Goal: Task Accomplishment & Management: Use online tool/utility

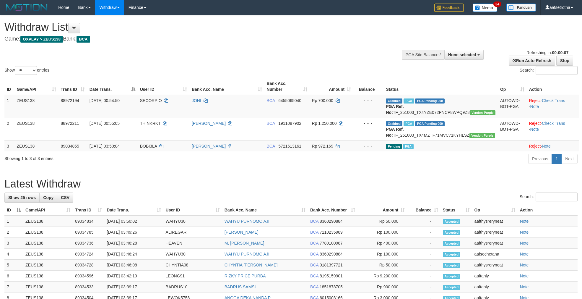
select select
select select "**"
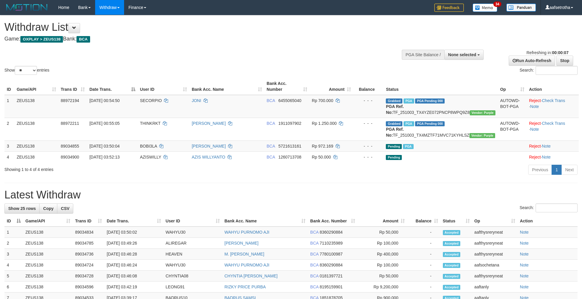
select select
select select "**"
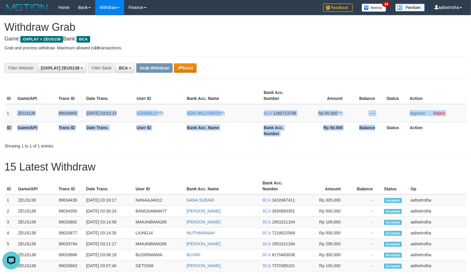
drag, startPoint x: 8, startPoint y: 110, endPoint x: 317, endPoint y: 138, distance: 310.6
click at [366, 125] on table "ID Game/API Trans ID Date Trans. User ID Bank Acc. Name Bank Acc. Number Amount…" at bounding box center [235, 113] width 462 height 52
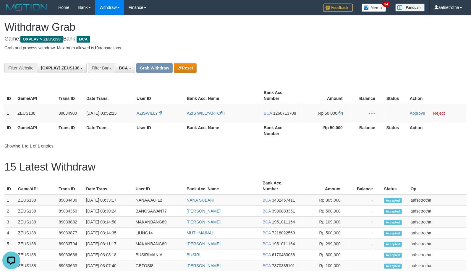
drag, startPoint x: 196, startPoint y: 179, endPoint x: 1, endPoint y: 170, distance: 195.1
click at [196, 179] on th "Bank Acc. Name" at bounding box center [222, 186] width 76 height 17
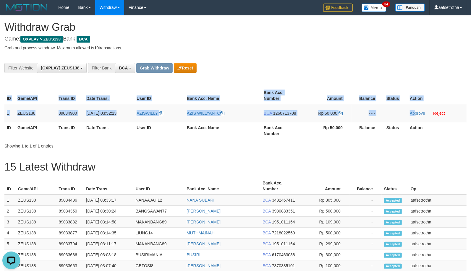
drag, startPoint x: 4, startPoint y: 105, endPoint x: 323, endPoint y: 171, distance: 325.3
click at [415, 121] on div "ID Game/API Trans ID Date Trans. User ID Bank Acc. Name Bank Acc. Number Amount…" at bounding box center [235, 112] width 471 height 55
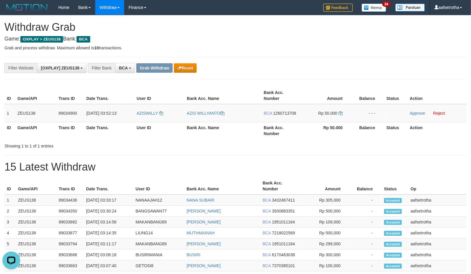
click at [125, 154] on div "**********" at bounding box center [235, 255] width 471 height 480
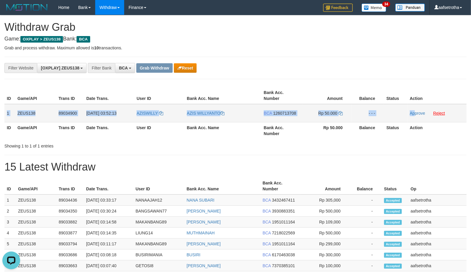
drag, startPoint x: 6, startPoint y: 109, endPoint x: 435, endPoint y: 111, distance: 428.7
click at [414, 108] on tr "1 ZEUS138 89034900 04/10/2025 03:52:13 AZISWILLY AZIS WILLYANTO BCA 1260713708 …" at bounding box center [235, 113] width 462 height 18
copy tr "1 ZEUS138 89034900 04/10/2025 03:52:13 AZISWILLY AZIS WILLYANTO BCA 1260713708 …"
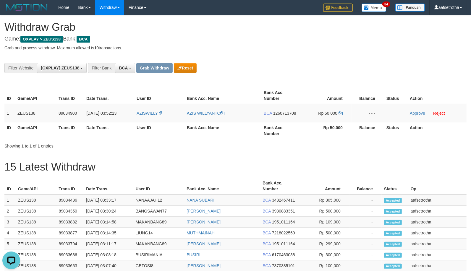
click at [294, 162] on h1 "15 Latest Withdraw" at bounding box center [235, 167] width 462 height 12
drag, startPoint x: 282, startPoint y: 113, endPoint x: 291, endPoint y: 116, distance: 8.7
click at [282, 113] on span "1260713708" at bounding box center [284, 113] width 23 height 5
click at [353, 164] on h1 "15 Latest Withdraw" at bounding box center [235, 167] width 462 height 12
click at [283, 109] on td "BCA 1260713708" at bounding box center [281, 113] width 41 height 18
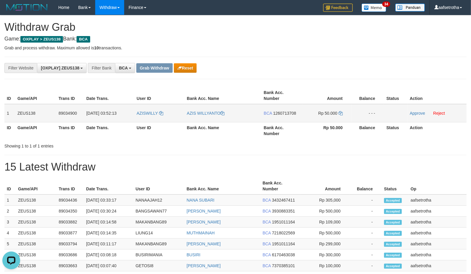
click at [285, 113] on span "1260713708" at bounding box center [284, 113] width 23 height 5
click at [341, 112] on icon at bounding box center [341, 113] width 4 height 4
click at [303, 160] on div "**********" at bounding box center [235, 255] width 471 height 480
click at [421, 111] on link "Approve" at bounding box center [417, 113] width 15 height 5
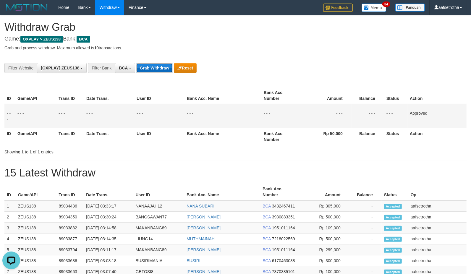
click at [137, 68] on button "Grab Withdraw" at bounding box center [154, 67] width 36 height 9
click at [142, 67] on button "Grab Withdraw" at bounding box center [154, 67] width 36 height 9
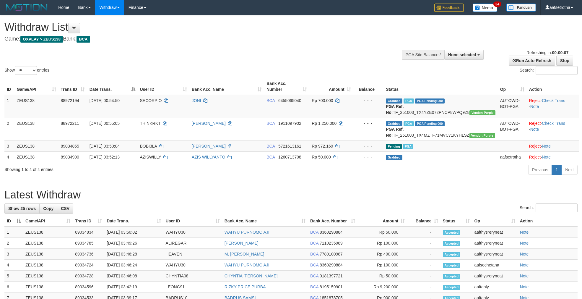
select select
select select "**"
